Goal: Obtain resource: Obtain resource

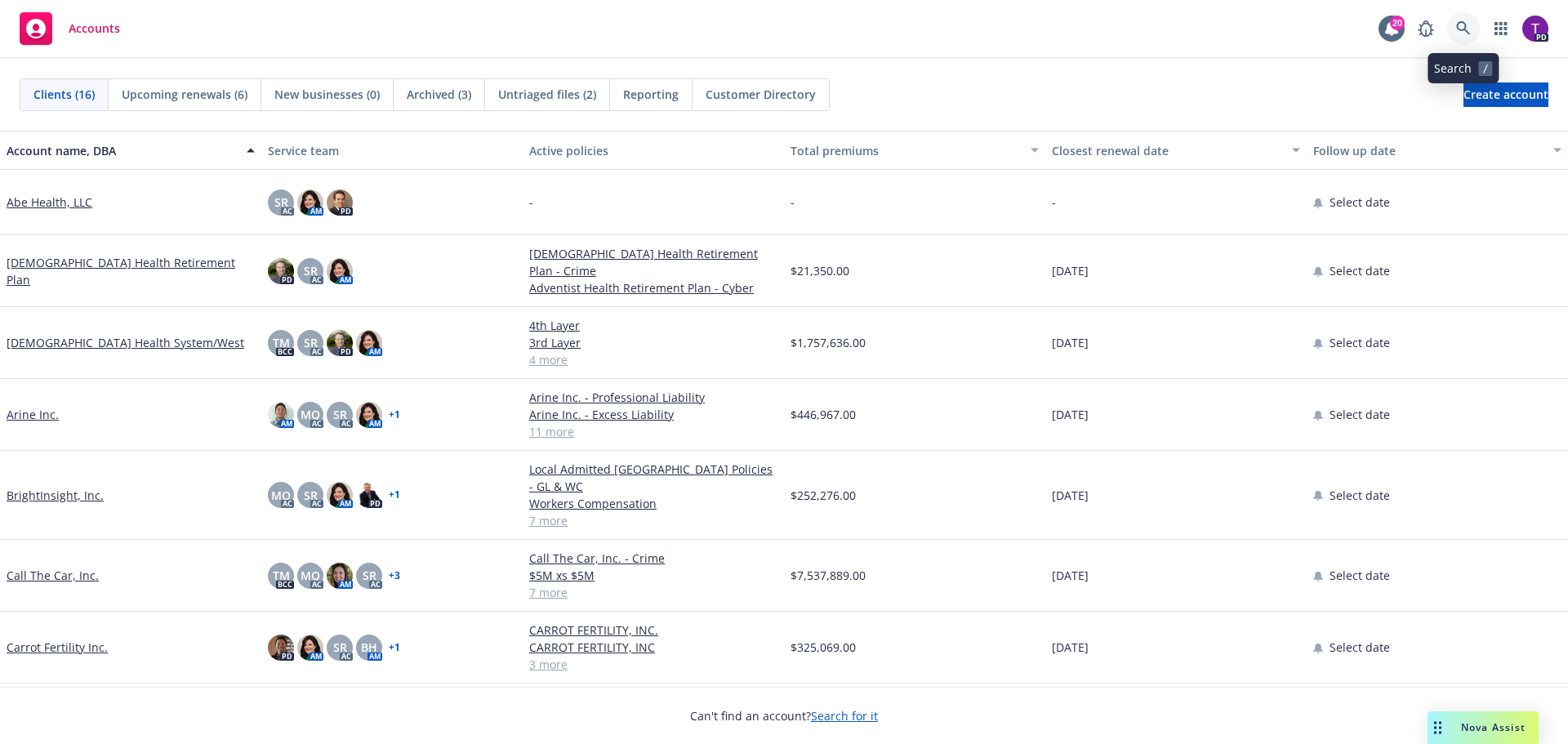
click at [1469, 30] on icon at bounding box center [1463, 28] width 14 height 14
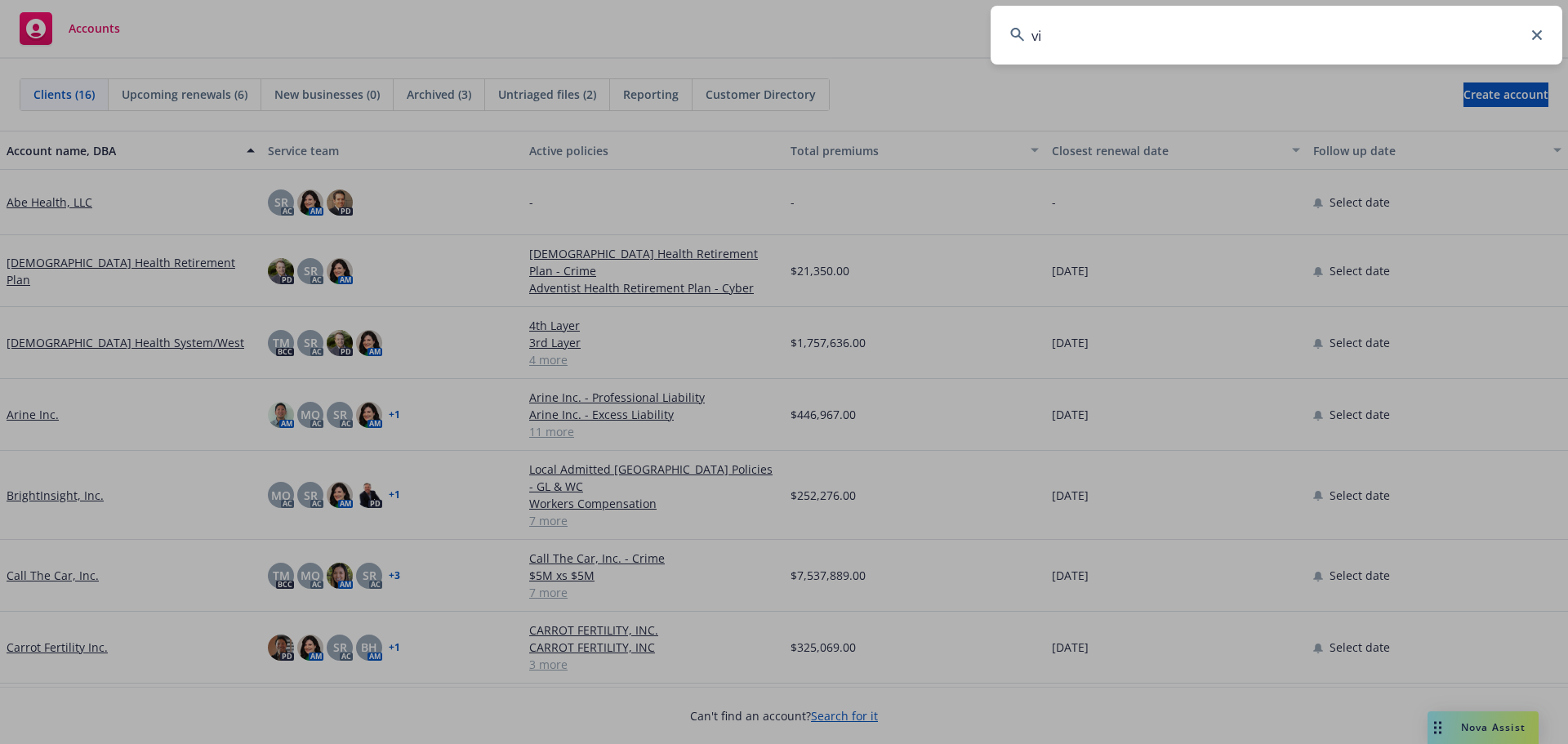
type input "viz"
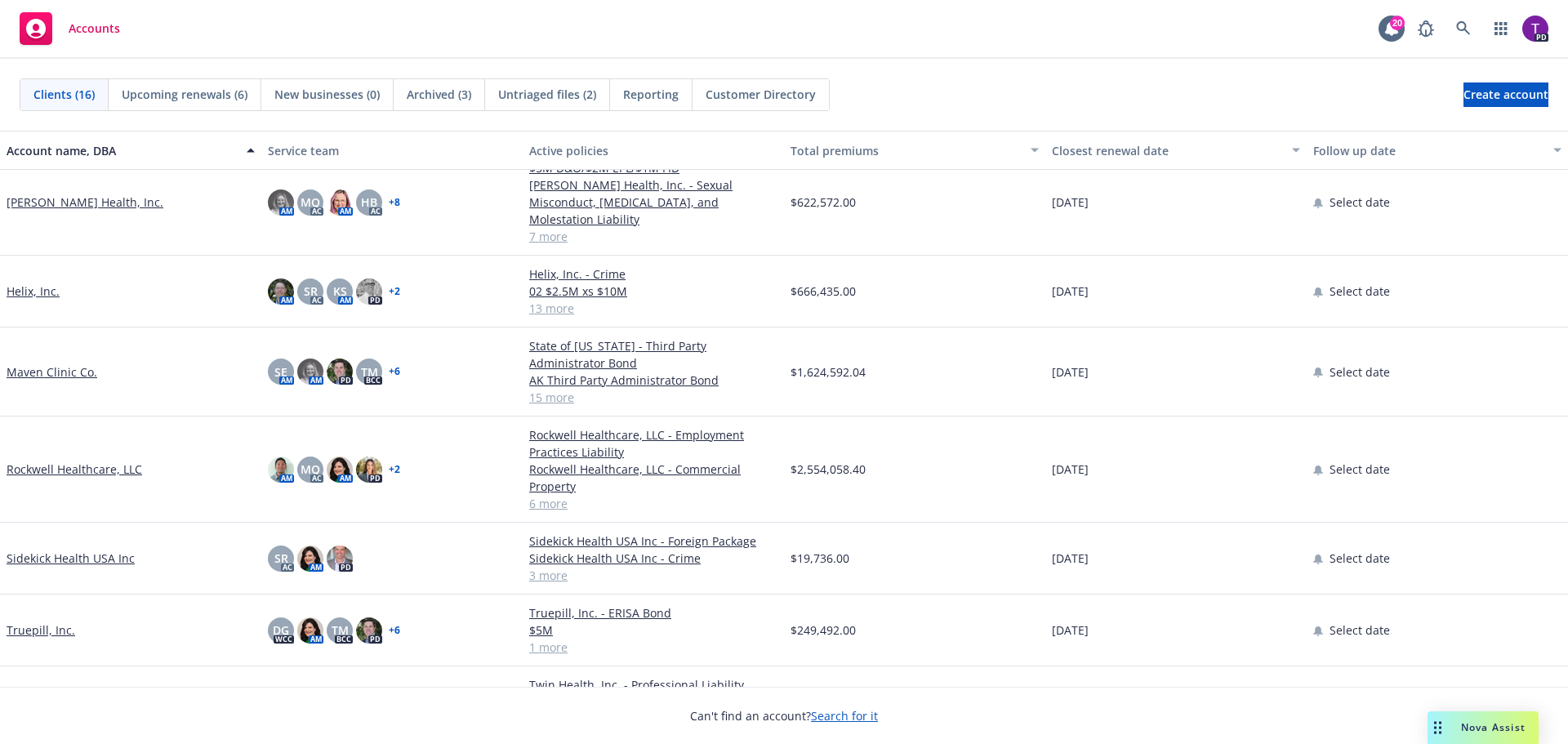
scroll to position [650, 0]
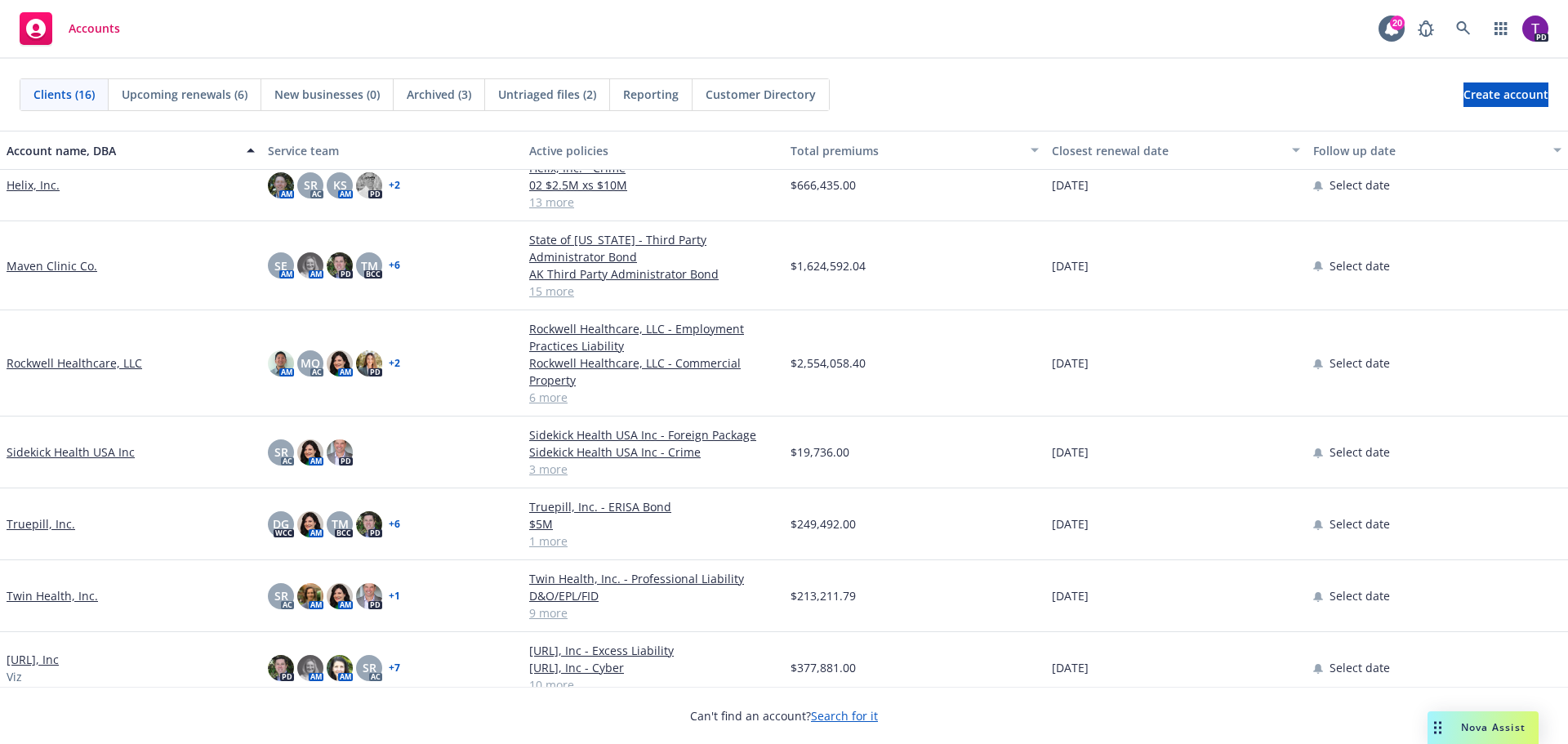
click at [54, 651] on link "Viz.ai, Inc" at bounding box center [32, 660] width 52 height 17
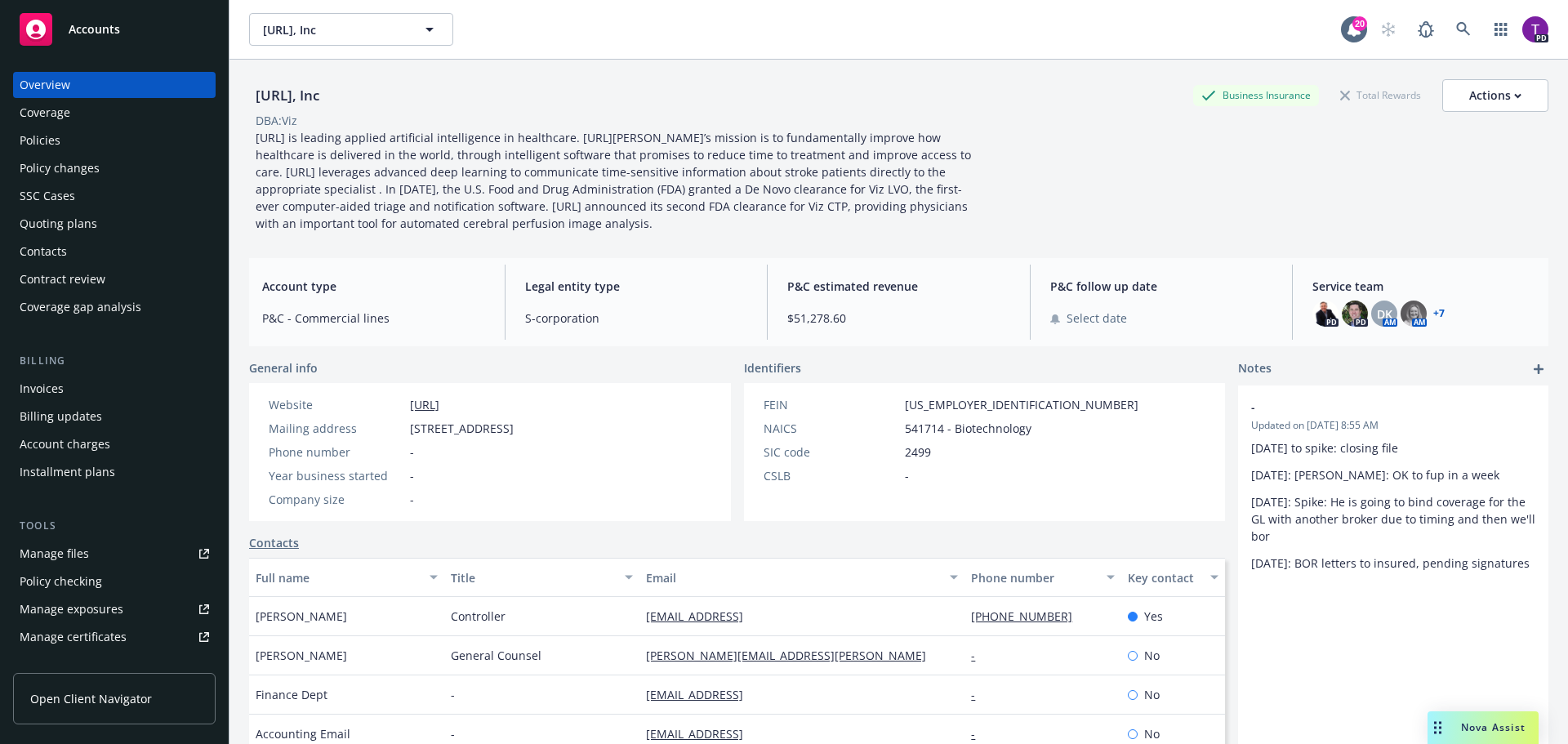
click at [79, 150] on div "Policies" at bounding box center [114, 140] width 190 height 26
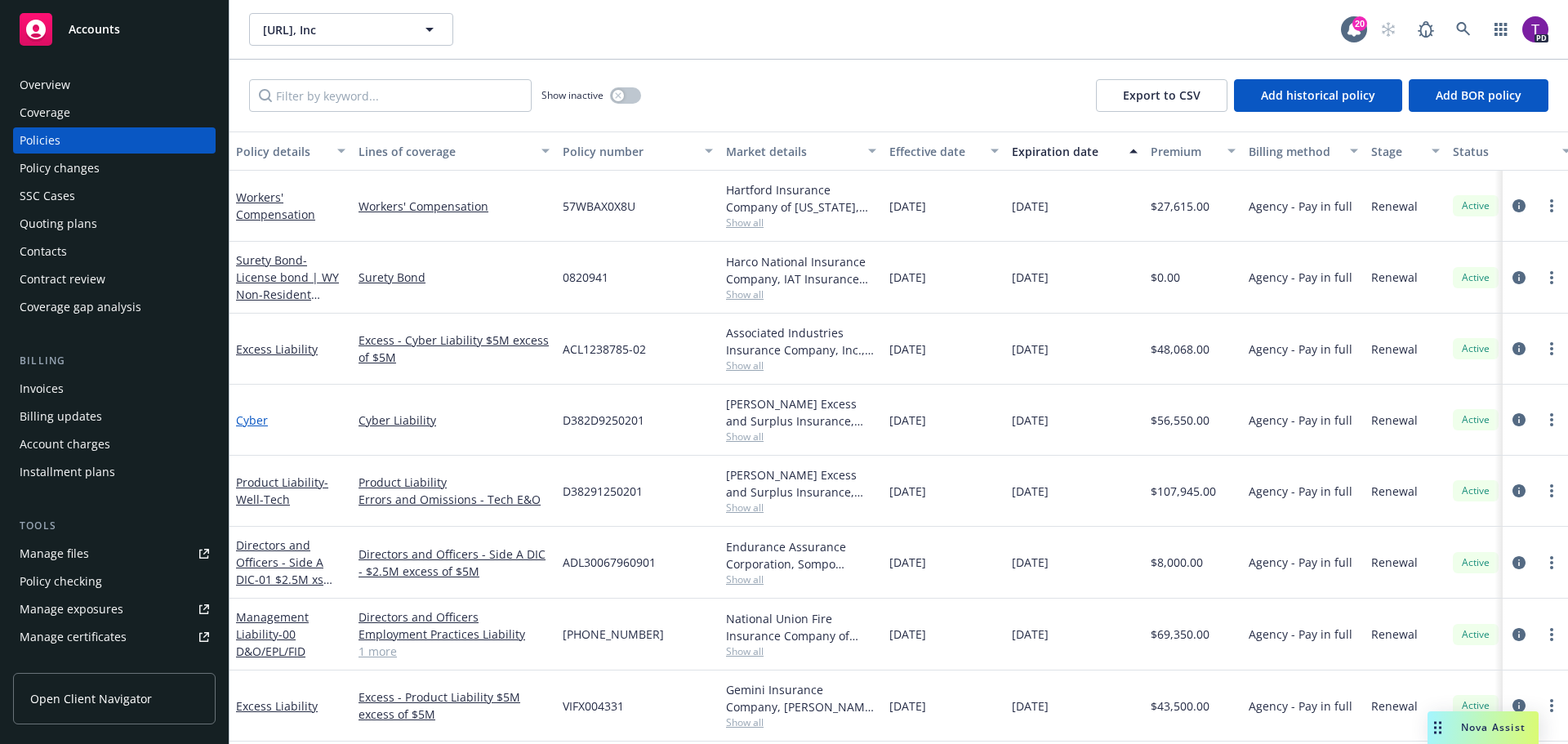
click at [261, 420] on link "Cyber" at bounding box center [252, 420] width 31 height 15
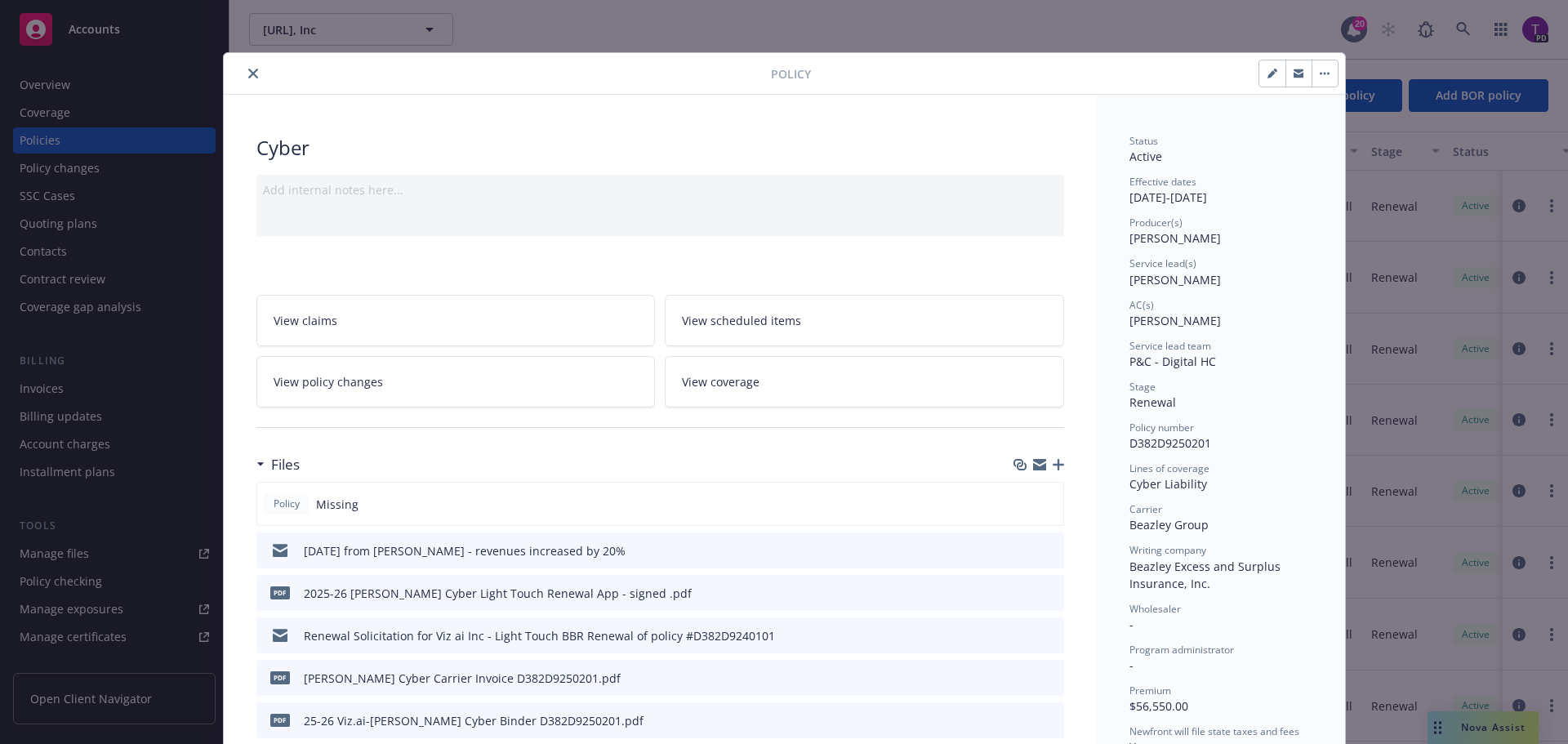
click at [1042, 720] on icon "preview file" at bounding box center [1048, 719] width 14 height 11
click at [251, 72] on icon "close" at bounding box center [253, 74] width 10 height 10
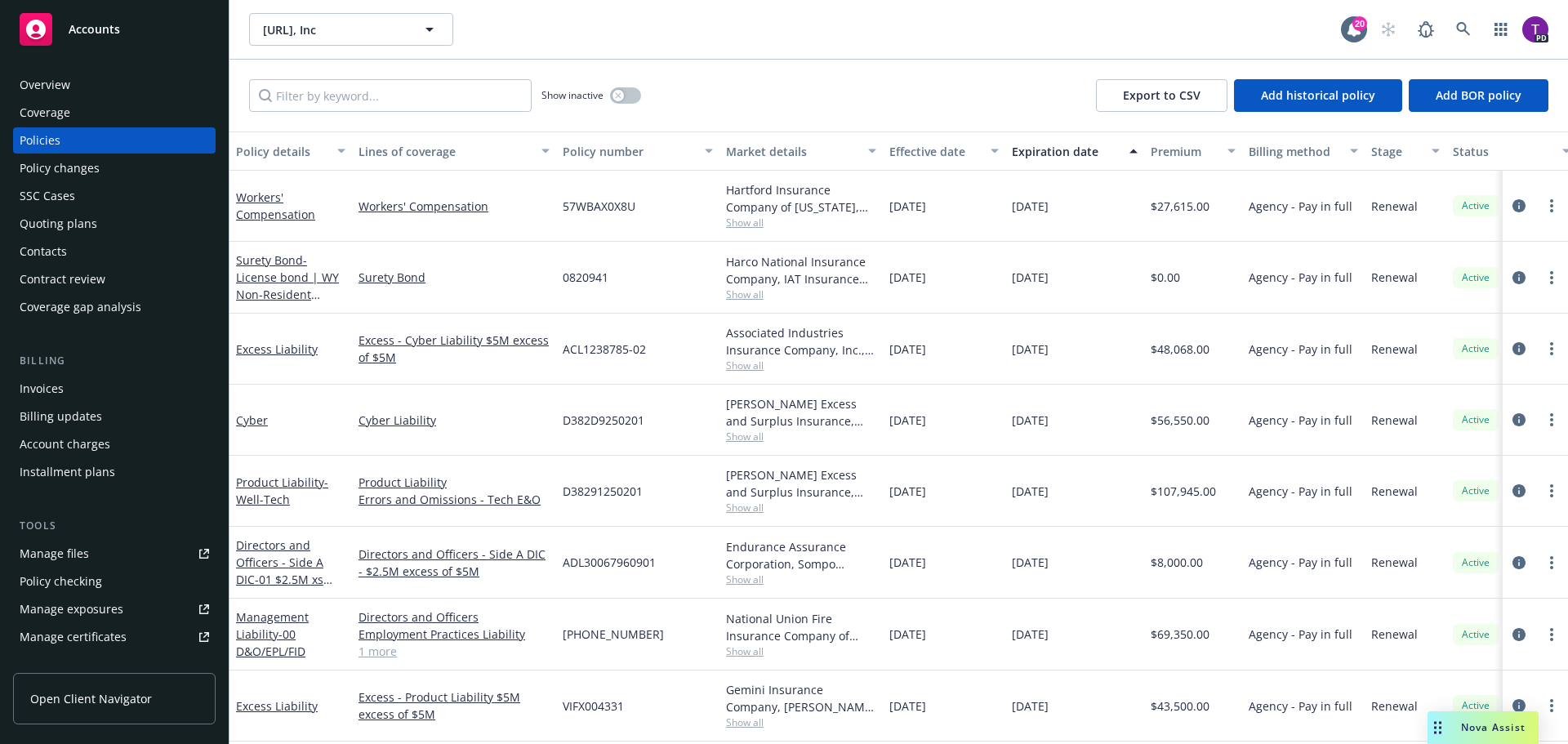
click at [155, 46] on link "Accounts" at bounding box center [114, 30] width 202 height 46
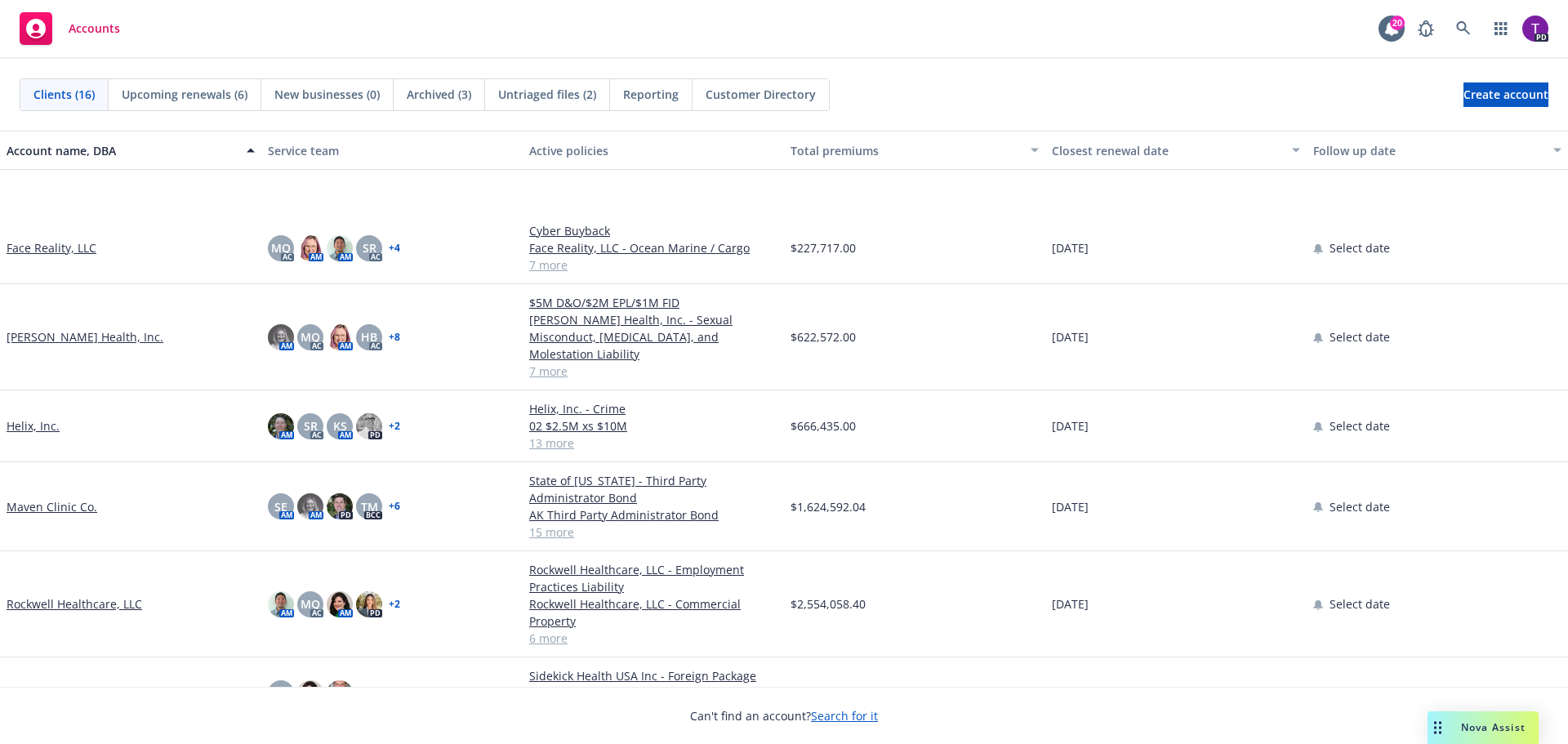
scroll to position [538, 0]
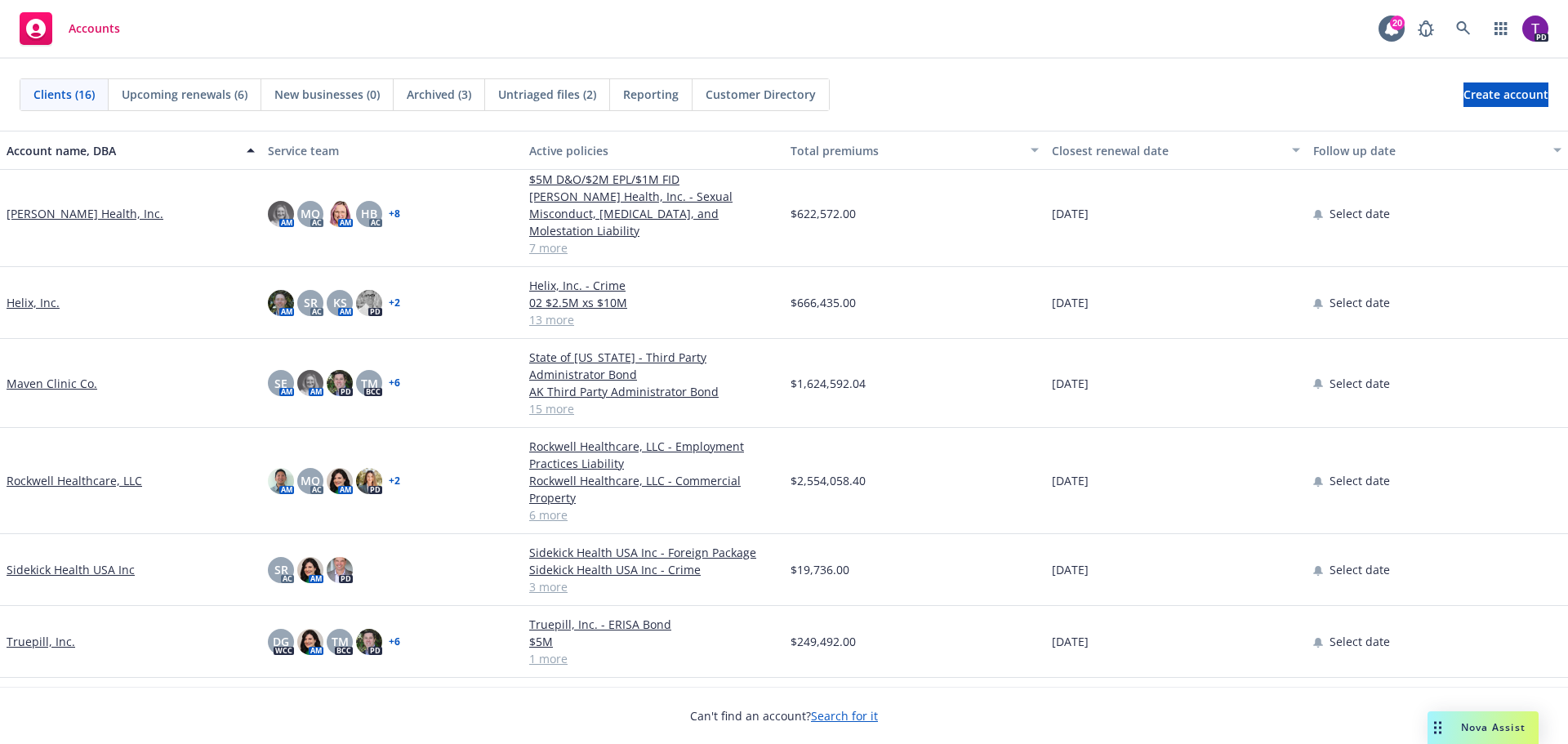
click at [57, 209] on link "[PERSON_NAME] Health, Inc." at bounding box center [85, 213] width 156 height 17
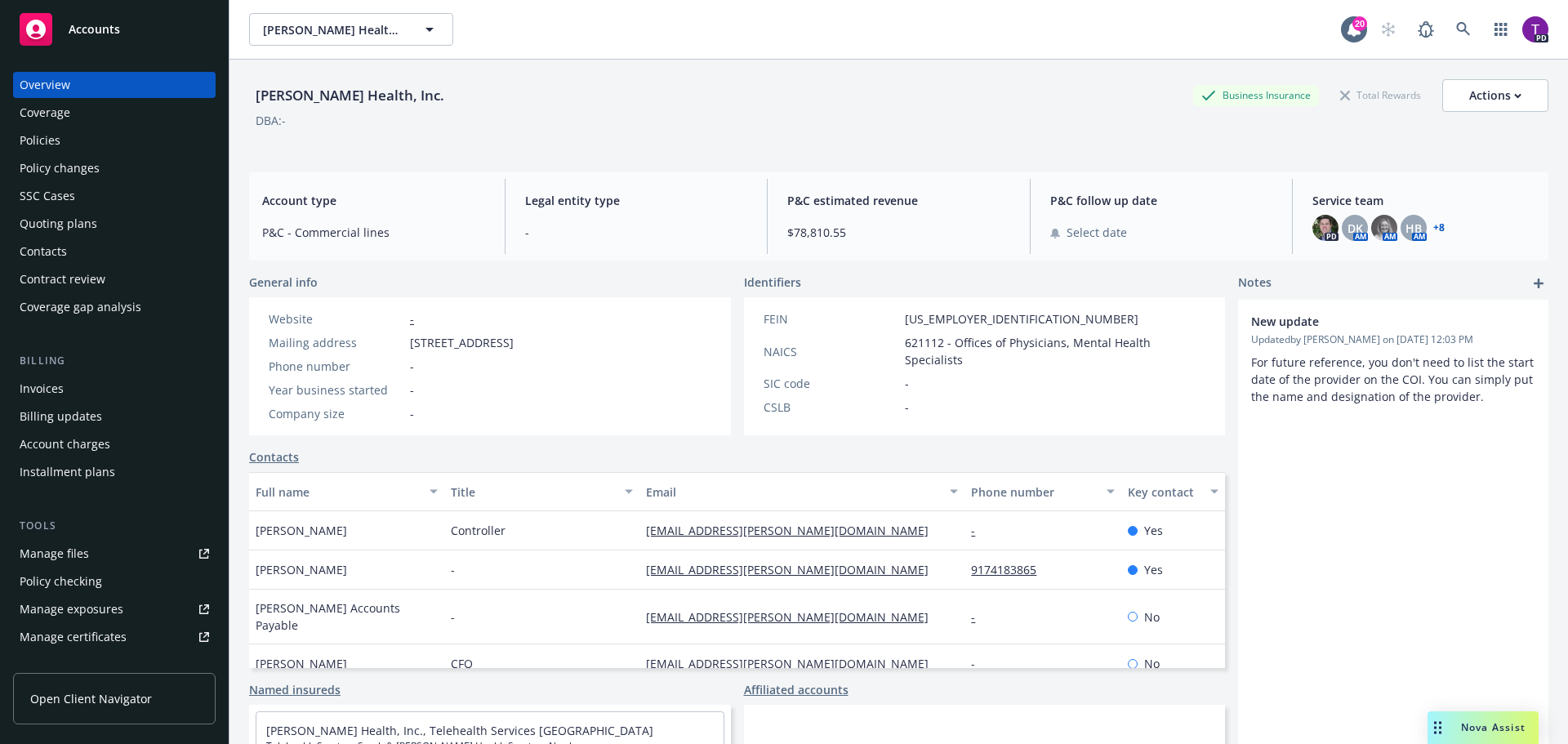
click at [76, 547] on div "Manage files" at bounding box center [54, 554] width 70 height 26
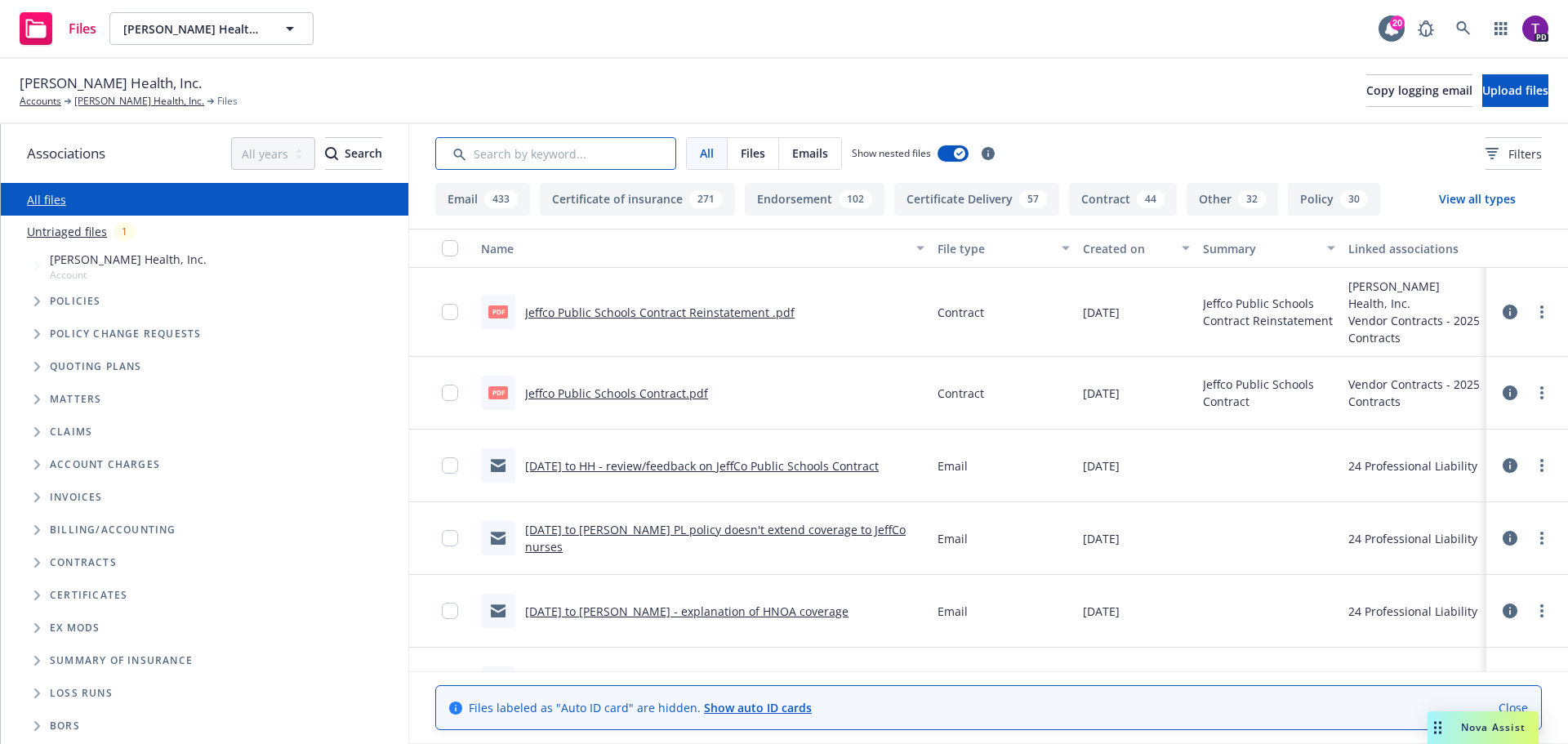
click at [565, 156] on input "Search by keyword..." at bounding box center [555, 153] width 241 height 32
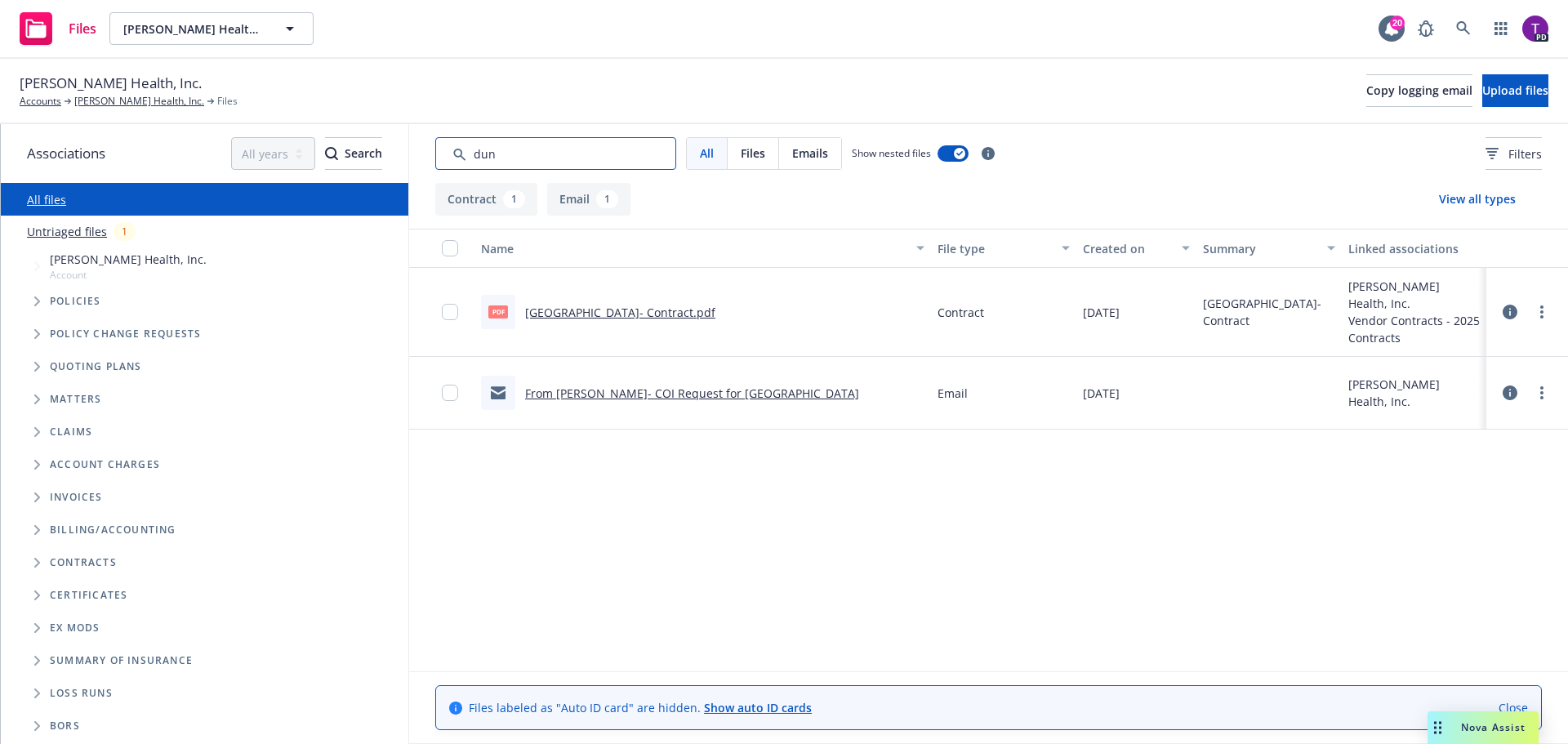
type input "dun"
click at [699, 385] on link "From [PERSON_NAME]- COI Request for [GEOGRAPHIC_DATA]" at bounding box center [692, 393] width 334 height 15
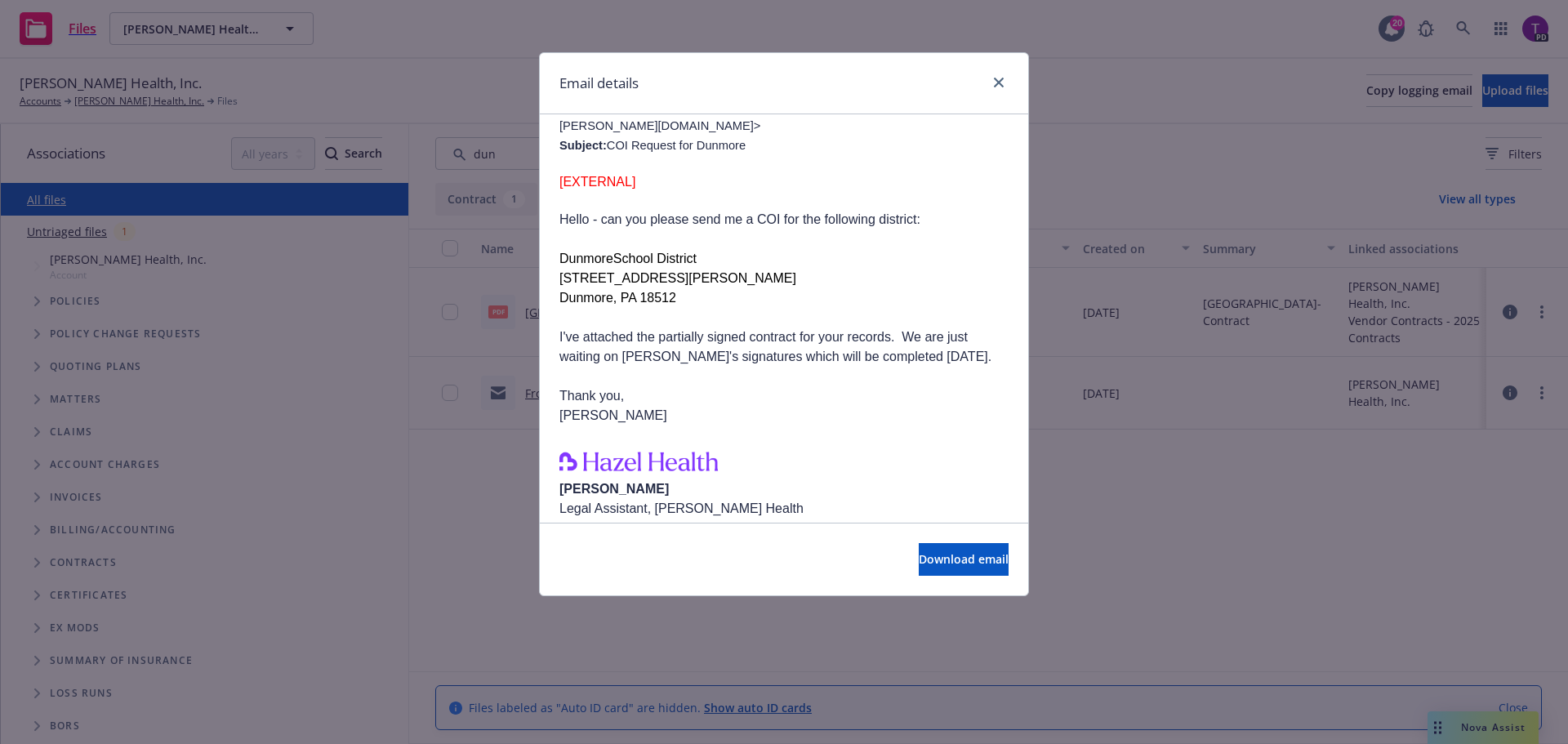
scroll to position [214, 0]
click at [997, 81] on icon "close" at bounding box center [999, 82] width 10 height 10
